Goal: Download file/media

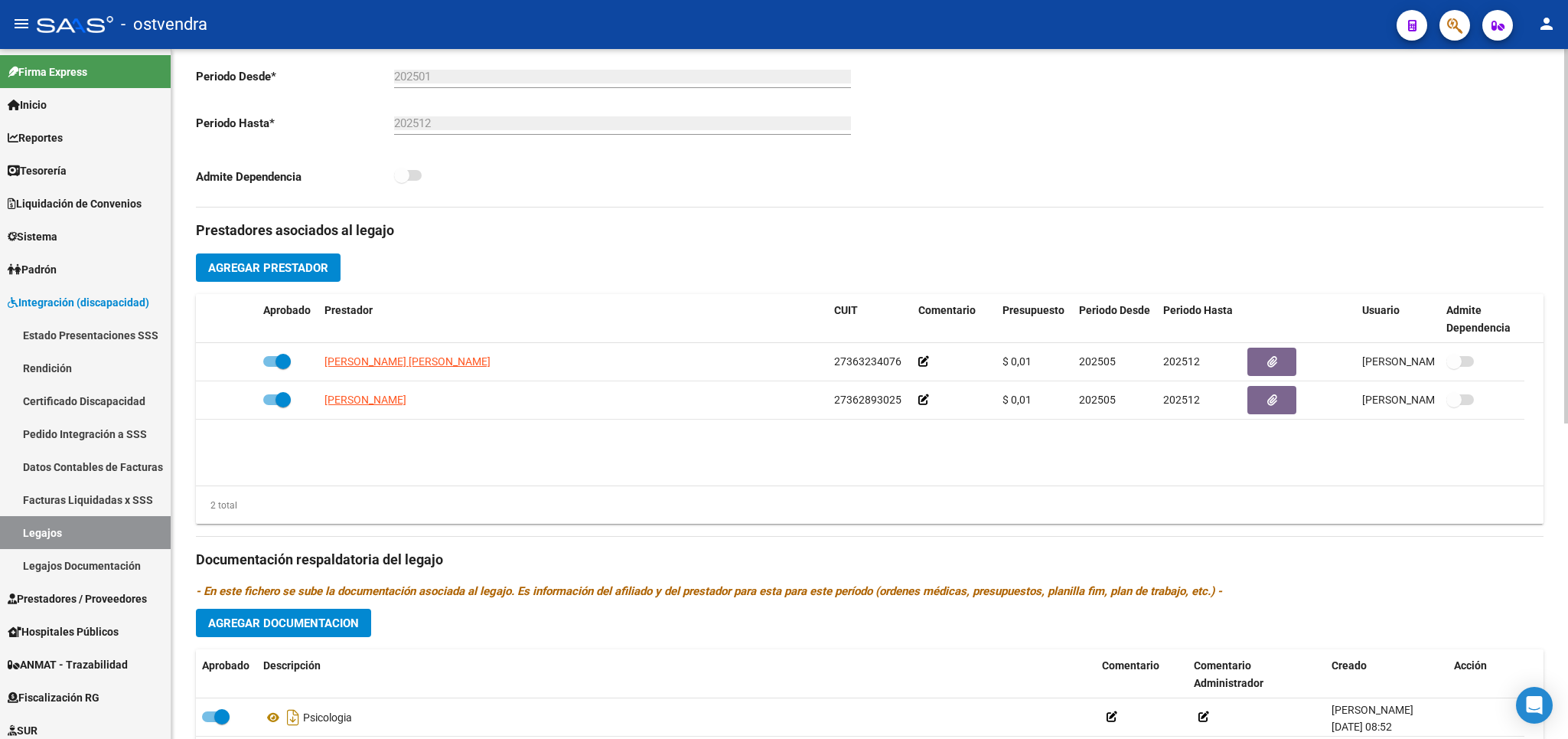
scroll to position [269, 0]
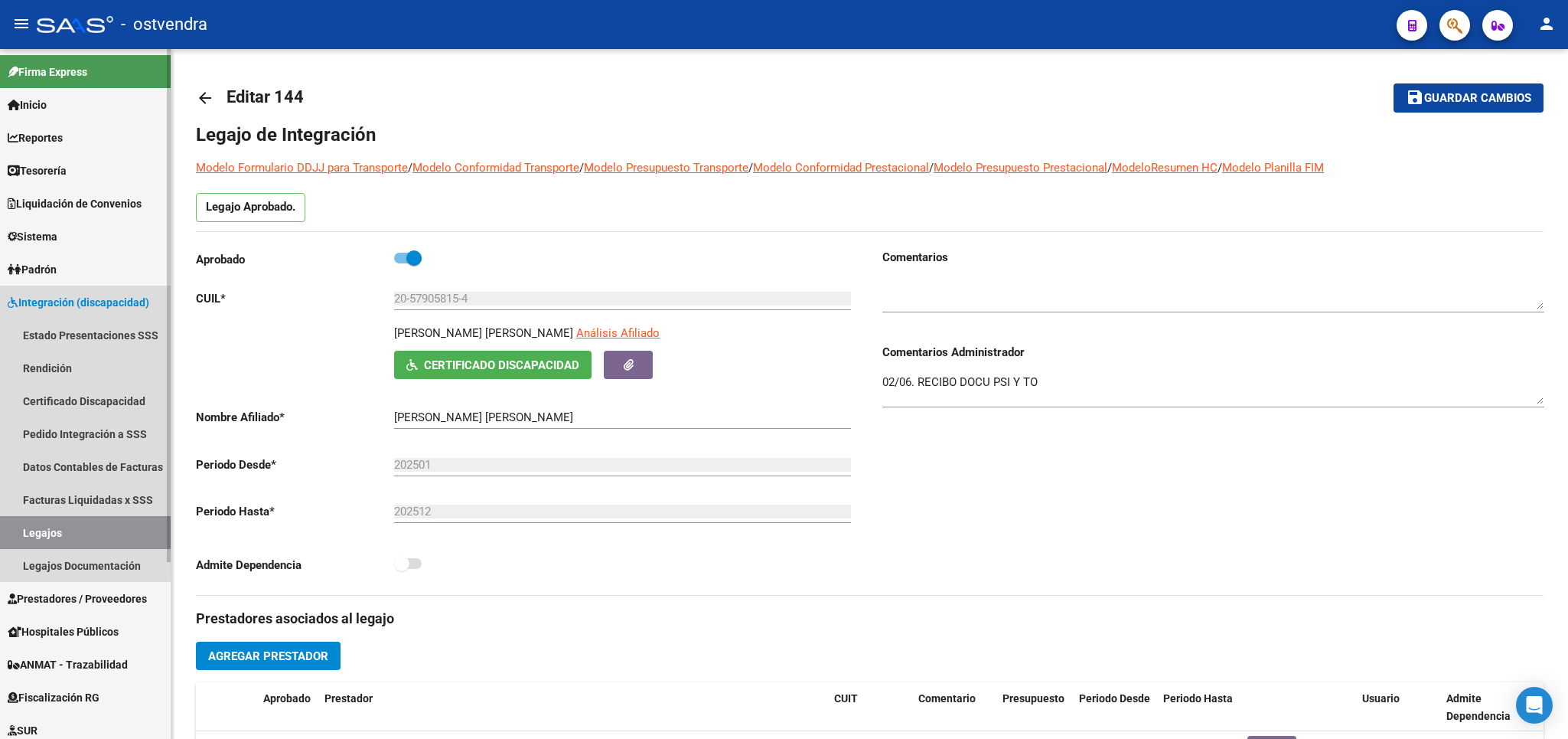
click at [60, 300] on span "Integración (discapacidad)" at bounding box center [78, 303] width 142 height 17
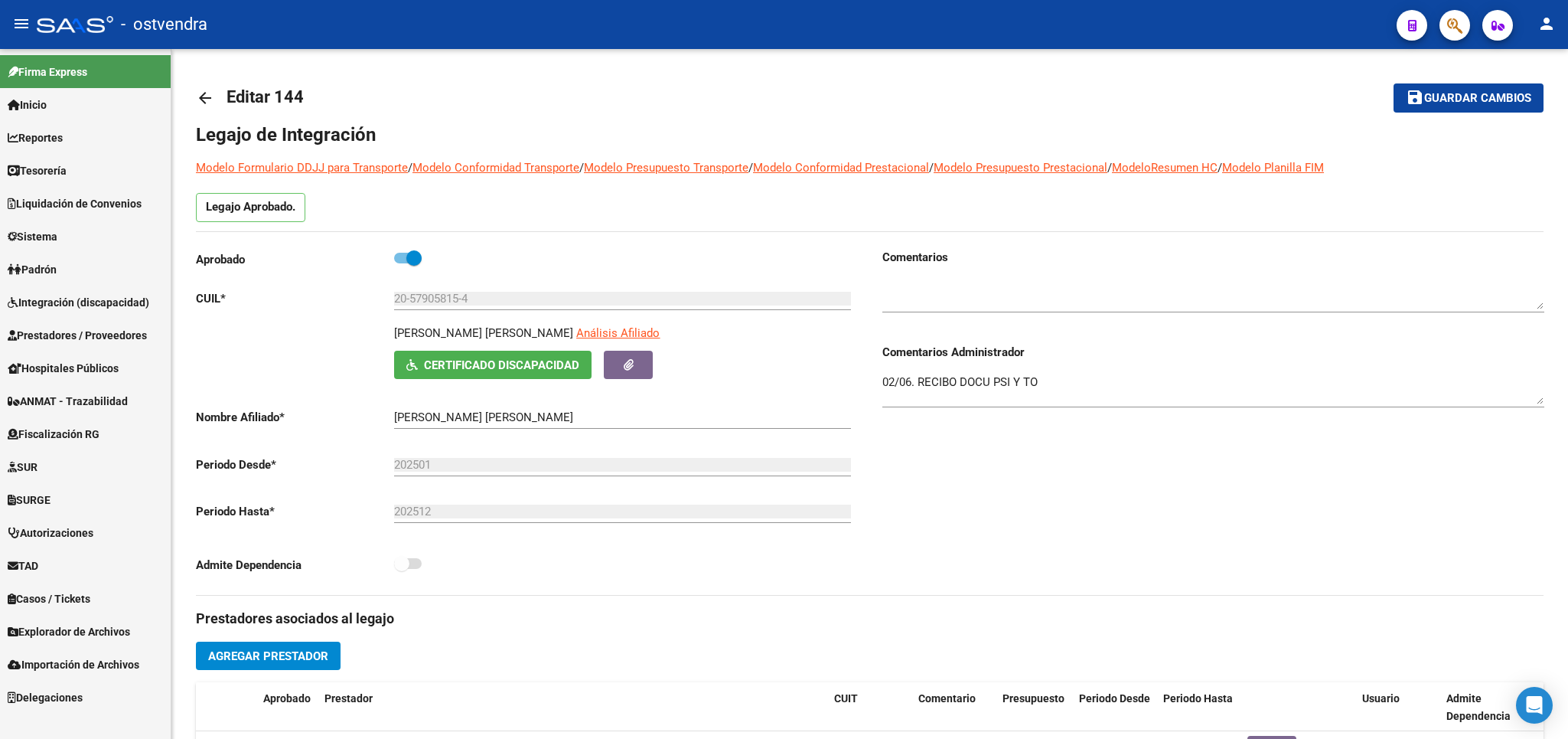
click at [62, 301] on span "Integración (discapacidad)" at bounding box center [78, 303] width 142 height 17
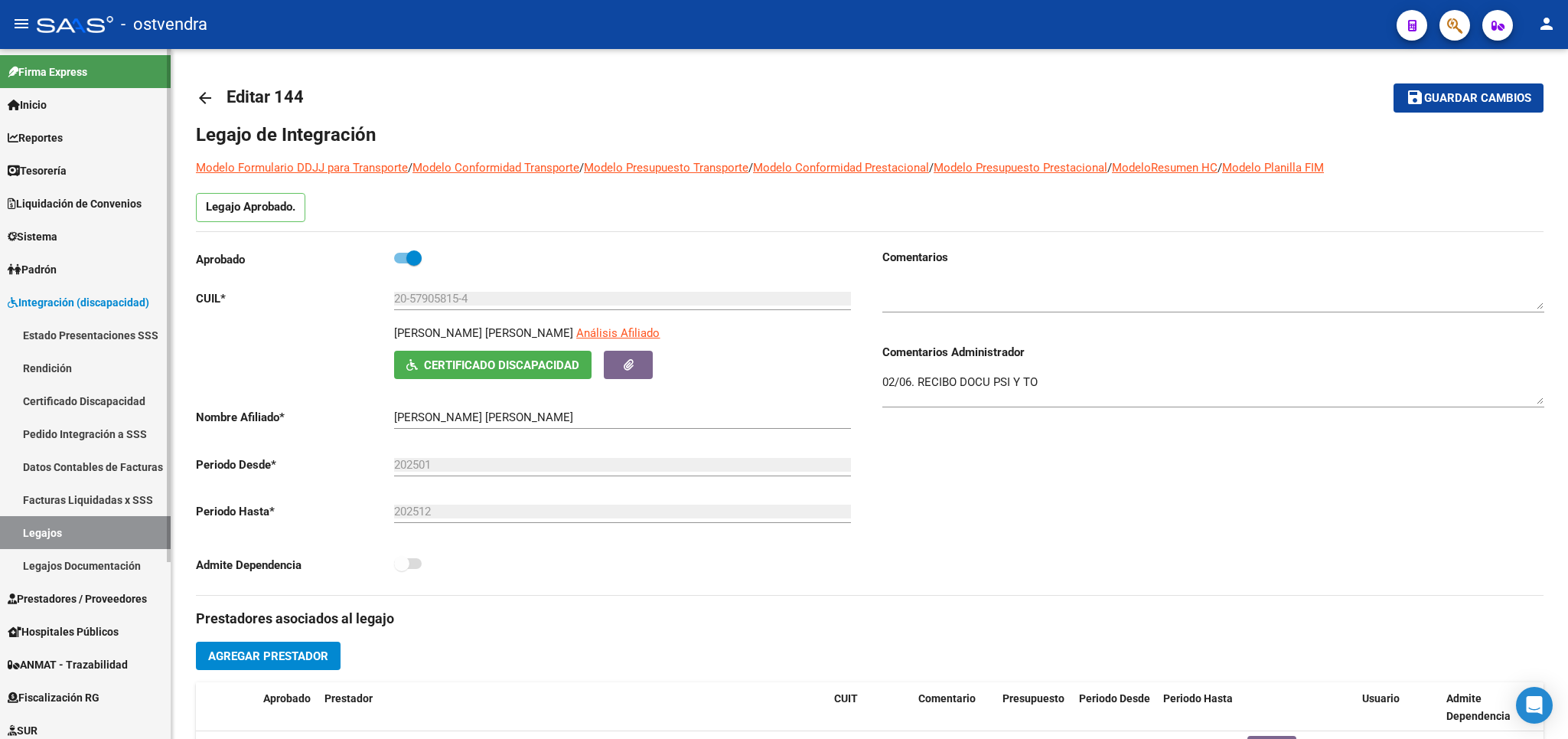
click at [85, 492] on link "Facturas Liquidadas x SSS" at bounding box center [86, 499] width 171 height 33
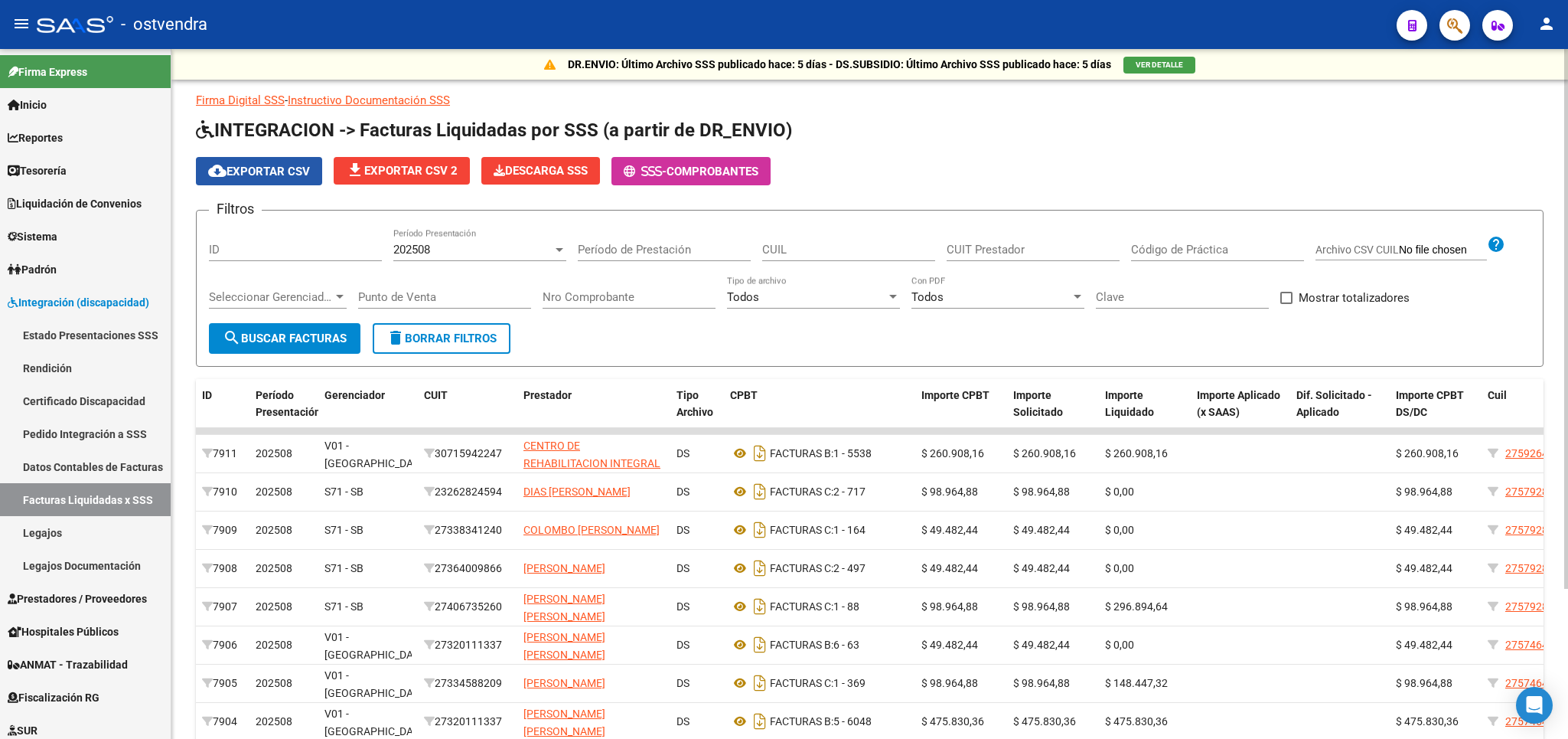
click at [290, 170] on span "cloud_download Exportar CSV" at bounding box center [259, 171] width 102 height 14
click at [559, 161] on button "Descarga SSS" at bounding box center [541, 170] width 118 height 27
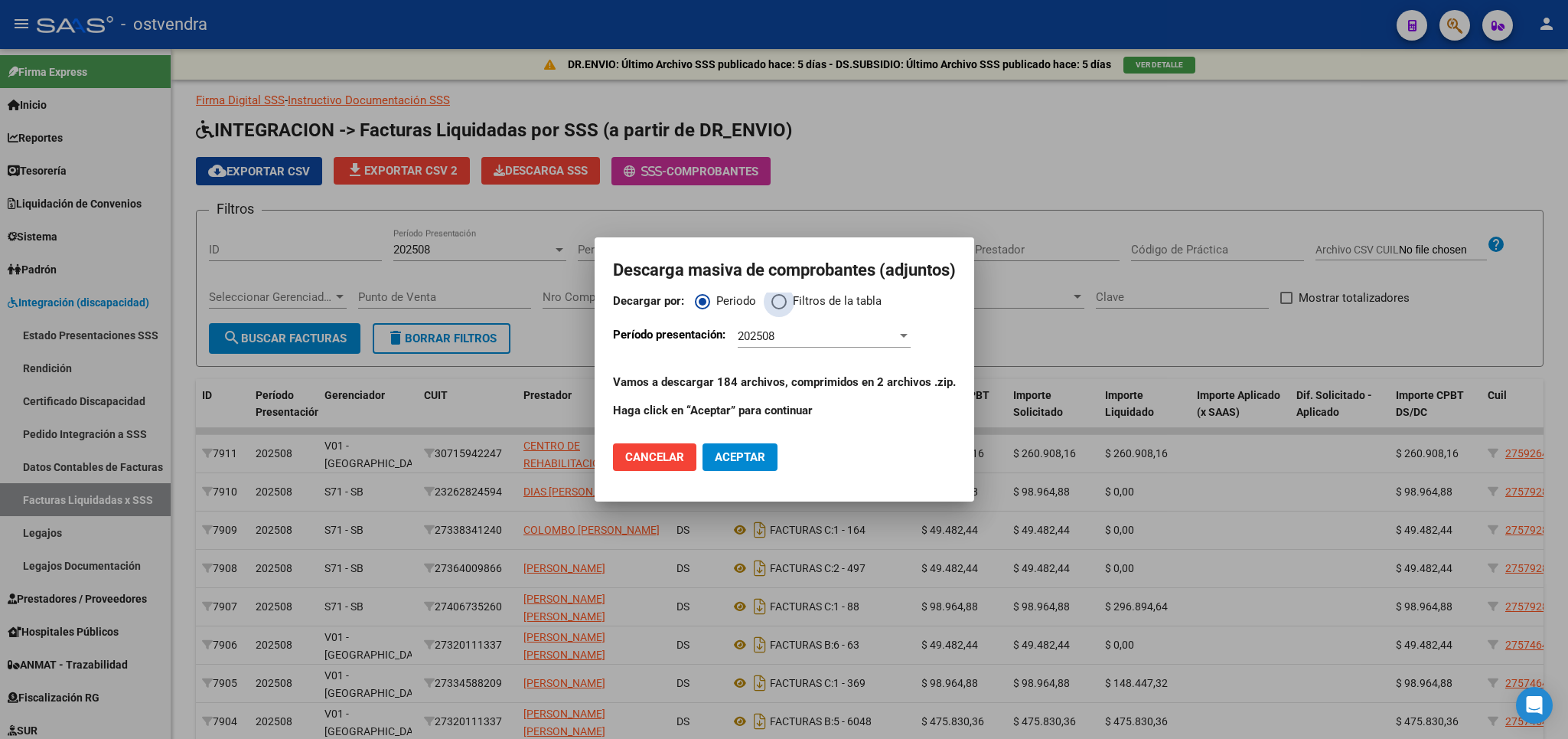
click at [780, 300] on span "Decargar por:" at bounding box center [779, 302] width 15 height 15
click at [780, 300] on input "Filtros de la tabla" at bounding box center [779, 302] width 15 height 15
radio input "true"
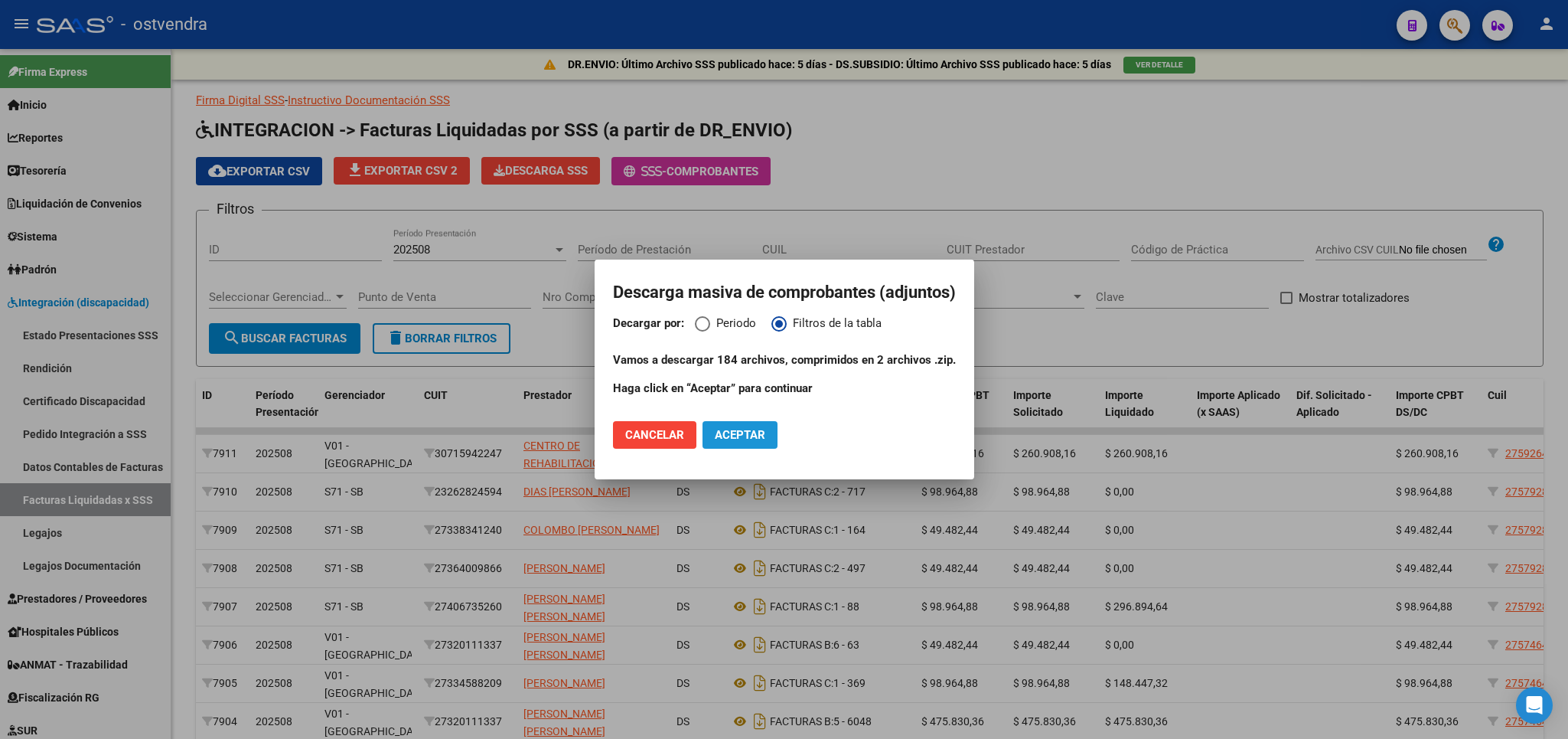
click at [739, 439] on span "Aceptar" at bounding box center [740, 434] width 51 height 14
